Goal: Information Seeking & Learning: Learn about a topic

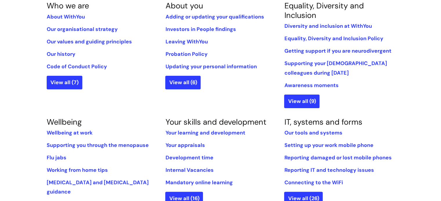
scroll to position [147, 0]
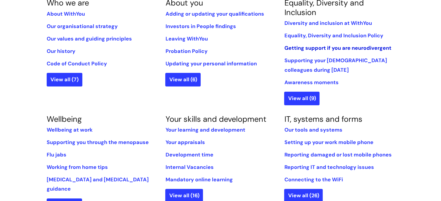
click at [330, 47] on link "Getting support if you are neurodivergent" at bounding box center [337, 48] width 107 height 7
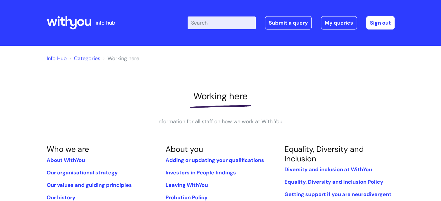
drag, startPoint x: 229, startPoint y: 50, endPoint x: 142, endPoint y: 80, distance: 91.7
click at [53, 59] on link "Info Hub" at bounding box center [57, 58] width 20 height 7
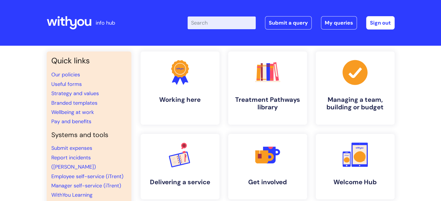
click at [207, 23] on input "Enter your search term here..." at bounding box center [221, 23] width 68 height 13
type input "E LEARNING"
click button "Search" at bounding box center [0, 0] width 0 height 0
